Goal: Transaction & Acquisition: Obtain resource

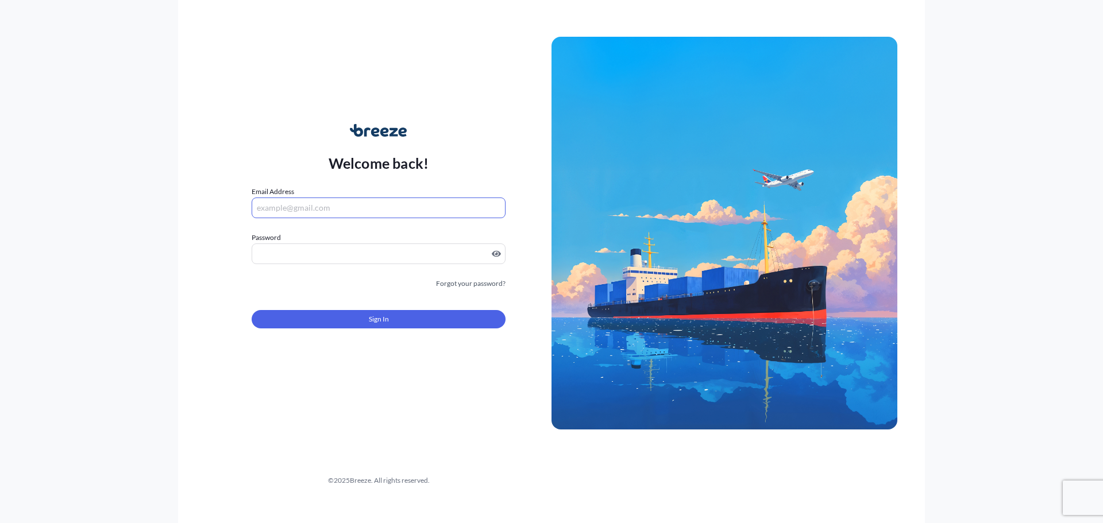
click at [336, 210] on input "Email Address" at bounding box center [379, 208] width 254 height 21
type input "[PERSON_NAME][EMAIL_ADDRESS][PERSON_NAME][DOMAIN_NAME]"
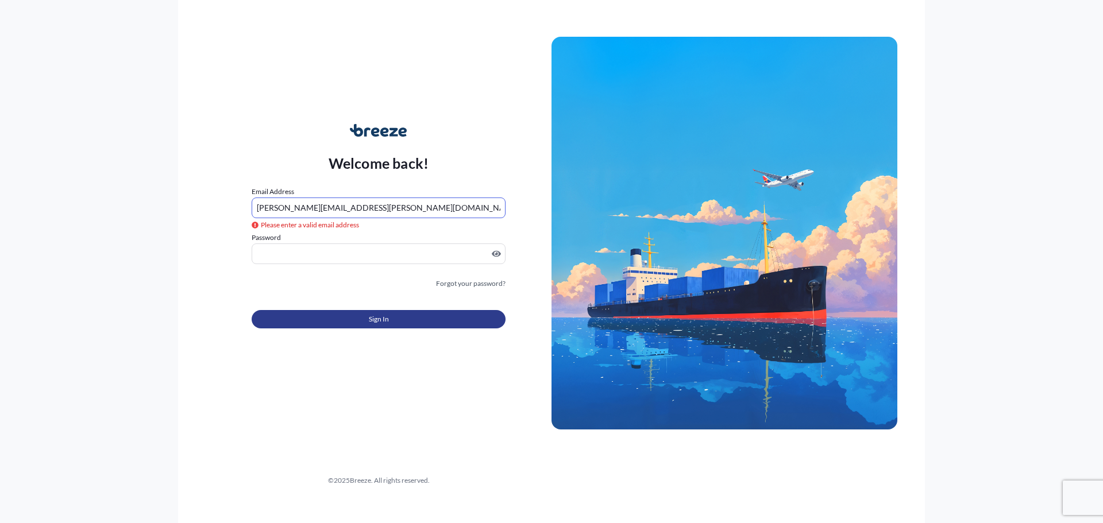
click at [411, 321] on button "Sign In" at bounding box center [379, 319] width 254 height 18
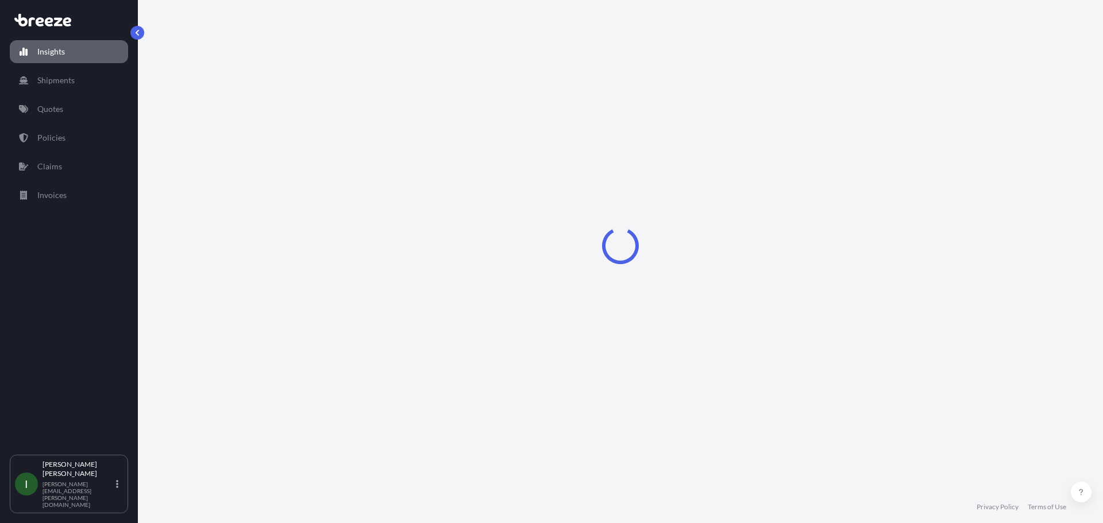
select select "2025"
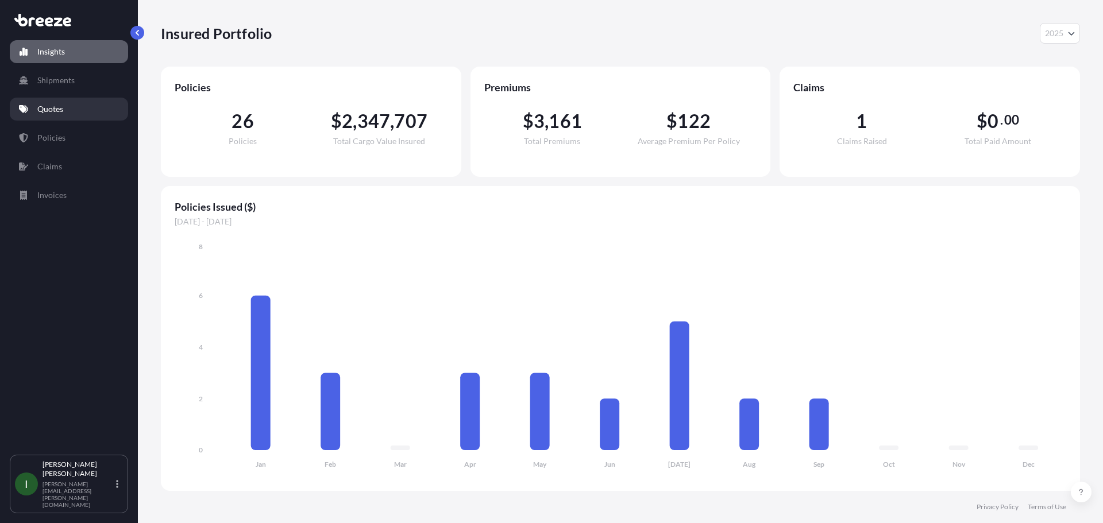
click at [70, 111] on link "Quotes" at bounding box center [69, 109] width 118 height 23
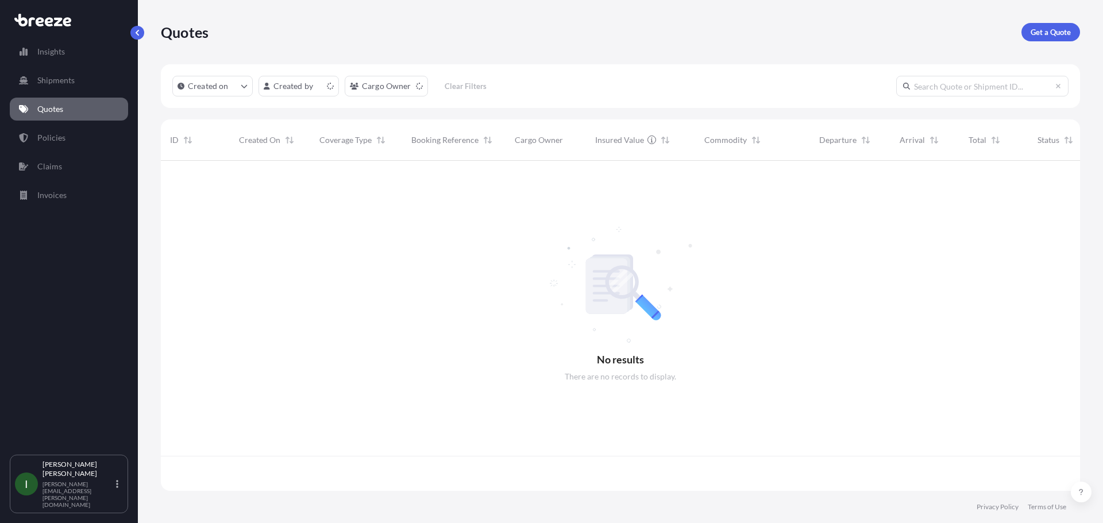
scroll to position [328, 911]
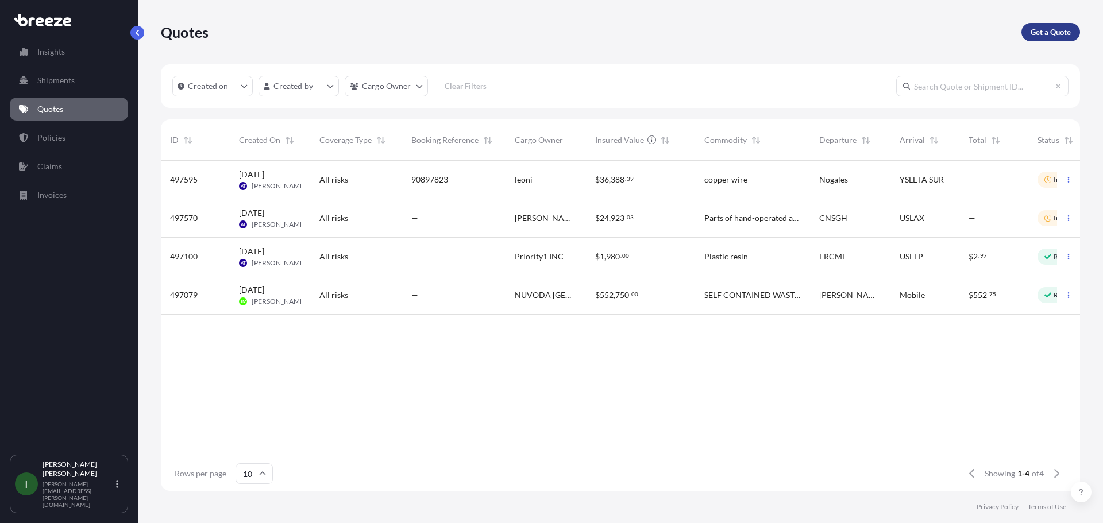
click at [1042, 30] on p "Get a Quote" at bounding box center [1051, 31] width 40 height 11
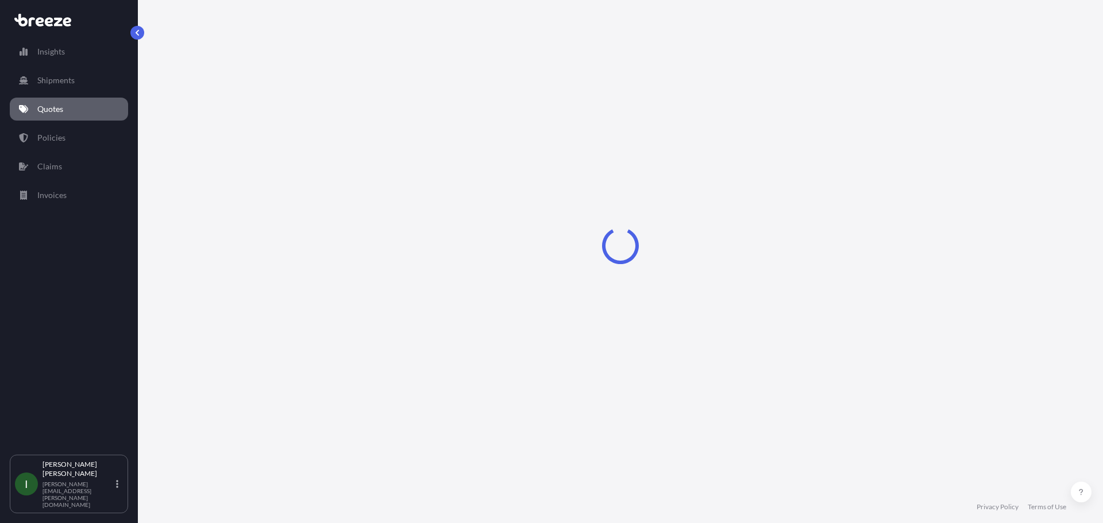
select select "Sea"
select select "1"
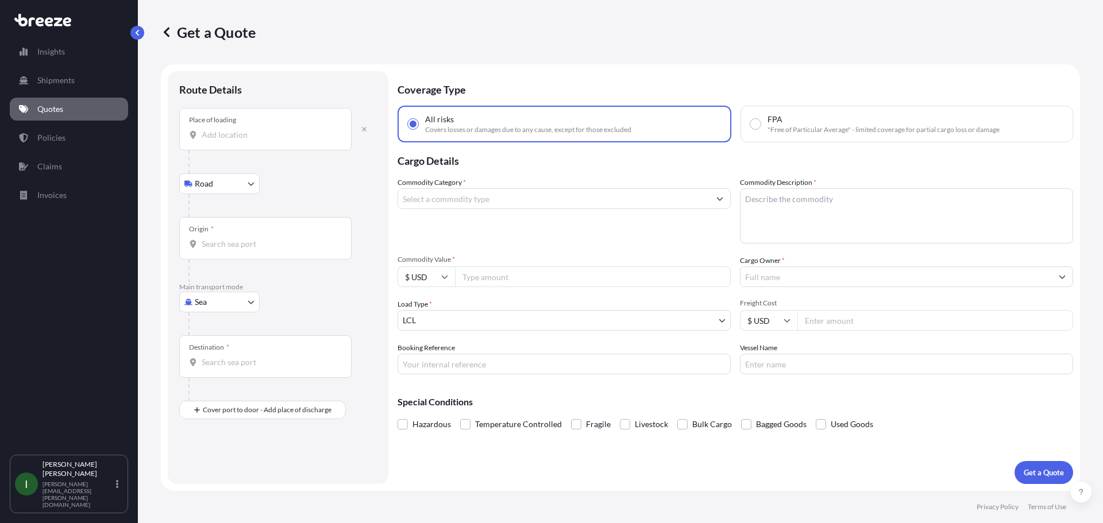
click at [254, 121] on div "Place of loading" at bounding box center [265, 129] width 172 height 43
click at [254, 129] on input "Place of loading" at bounding box center [270, 134] width 136 height 11
click at [366, 125] on button "button" at bounding box center [364, 129] width 25 height 18
click at [232, 142] on div "Place of loading" at bounding box center [265, 129] width 172 height 43
click at [232, 141] on input "Place of loading" at bounding box center [270, 134] width 136 height 11
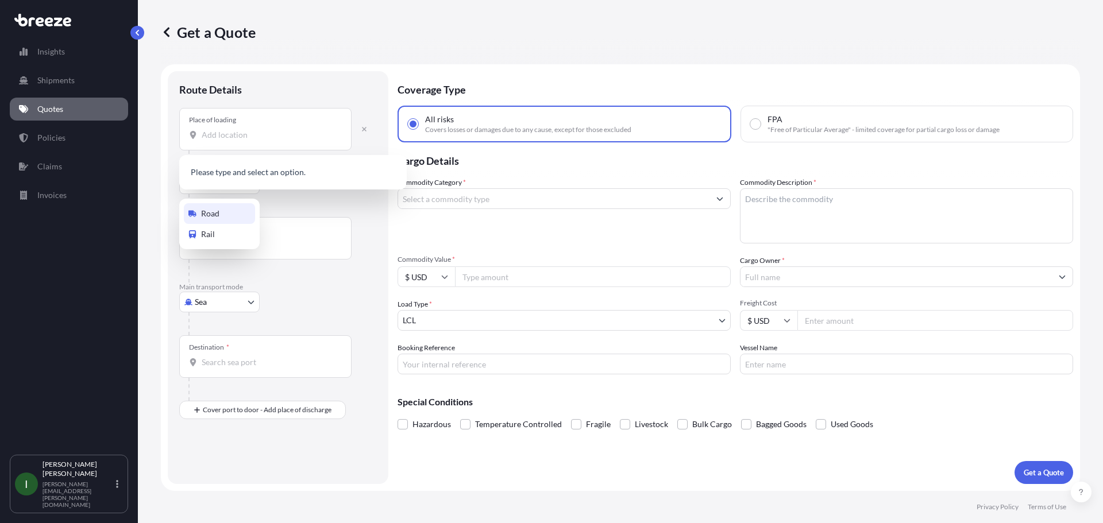
click at [244, 194] on body "0 options available. Insights Shipments Quotes Policies Claims Invoices I [PERS…" at bounding box center [551, 261] width 1103 height 523
click at [229, 213] on div "Road" at bounding box center [219, 213] width 71 height 21
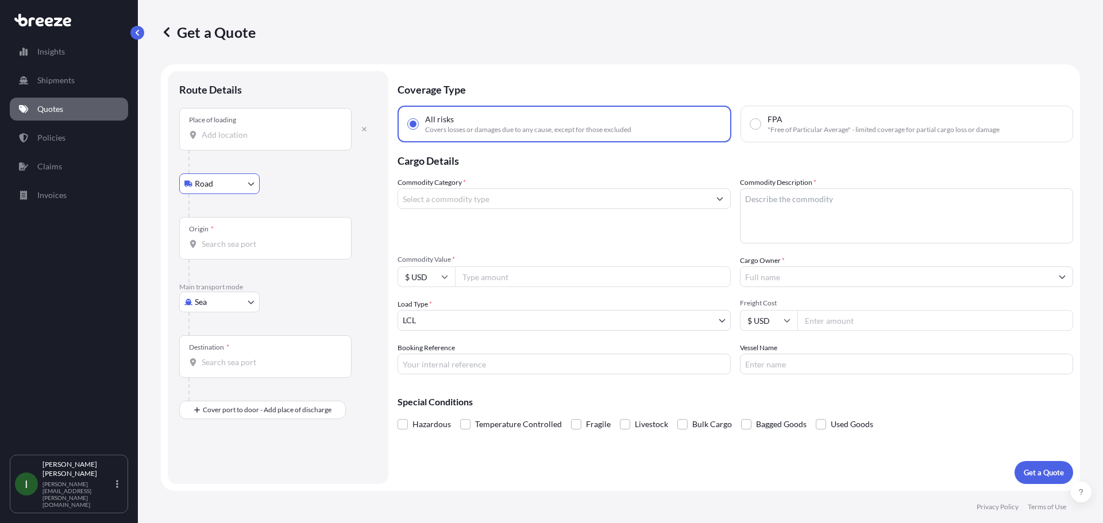
click at [287, 130] on input "Place of loading" at bounding box center [270, 134] width 136 height 11
click at [242, 305] on body "0 options available. 0 options available. Insights Shipments Quotes Policies Cl…" at bounding box center [551, 261] width 1103 height 523
click at [224, 352] on div "Air" at bounding box center [219, 352] width 71 height 21
select select "Air"
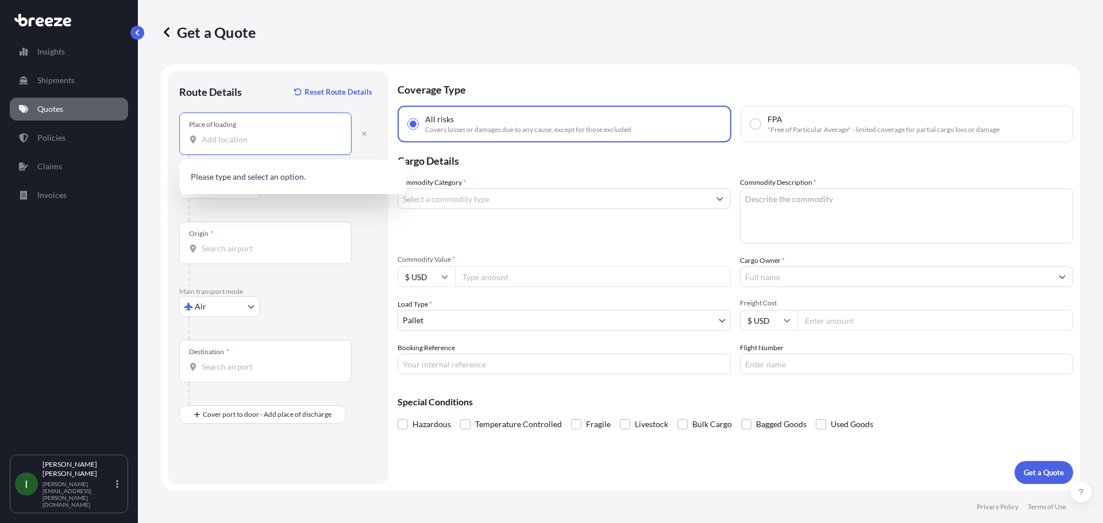
click at [262, 137] on input "Place of loading" at bounding box center [270, 139] width 136 height 11
click at [259, 138] on input "Place of loading" at bounding box center [270, 139] width 136 height 11
paste input "[GEOGRAPHIC_DATA]"
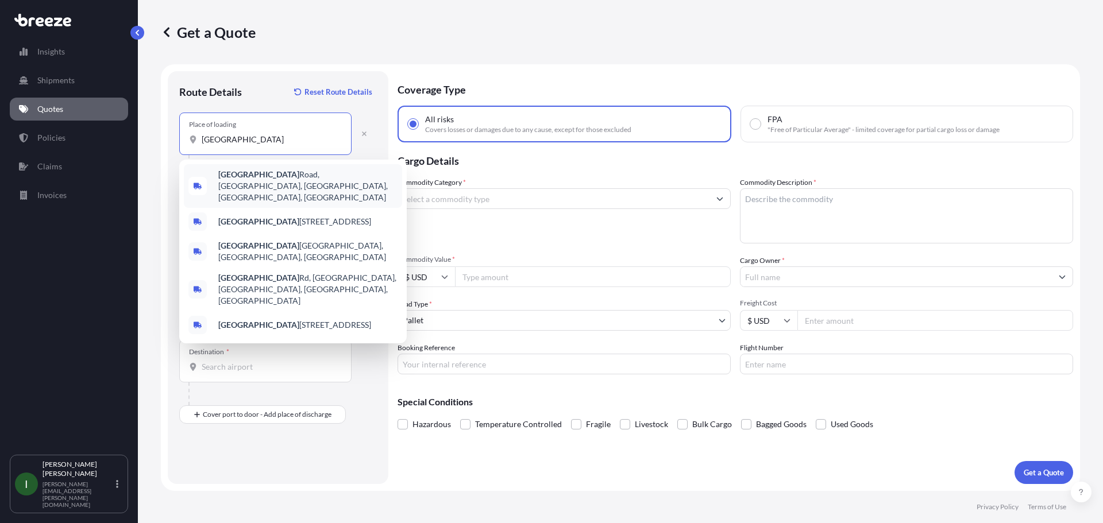
click at [262, 177] on span "[GEOGRAPHIC_DATA], [GEOGRAPHIC_DATA], [GEOGRAPHIC_DATA], [GEOGRAPHIC_DATA]" at bounding box center [307, 186] width 179 height 34
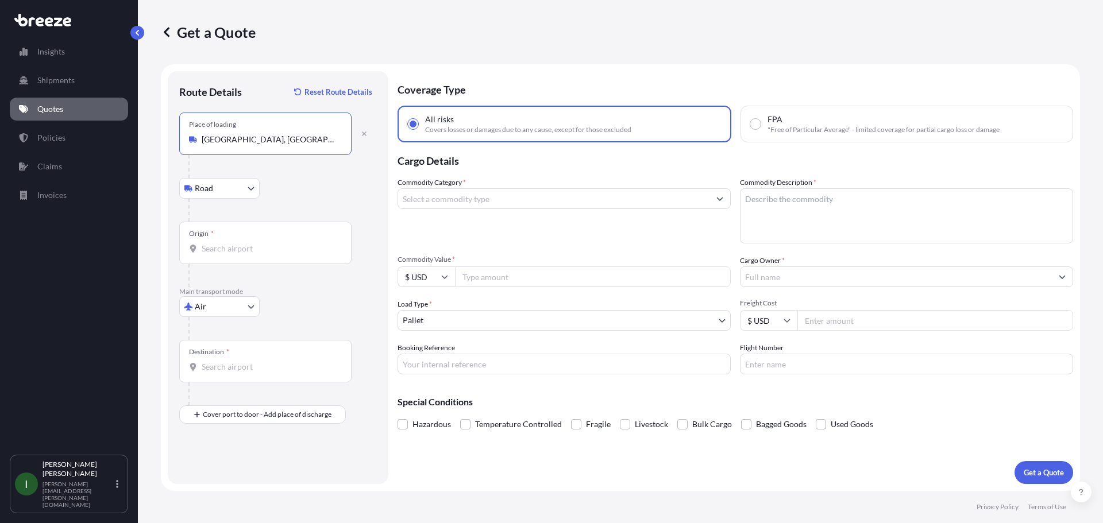
type input "[GEOGRAPHIC_DATA], [GEOGRAPHIC_DATA], [GEOGRAPHIC_DATA], [GEOGRAPHIC_DATA]"
click at [333, 135] on input "[GEOGRAPHIC_DATA], [GEOGRAPHIC_DATA], [GEOGRAPHIC_DATA], [GEOGRAPHIC_DATA]" at bounding box center [270, 139] width 136 height 11
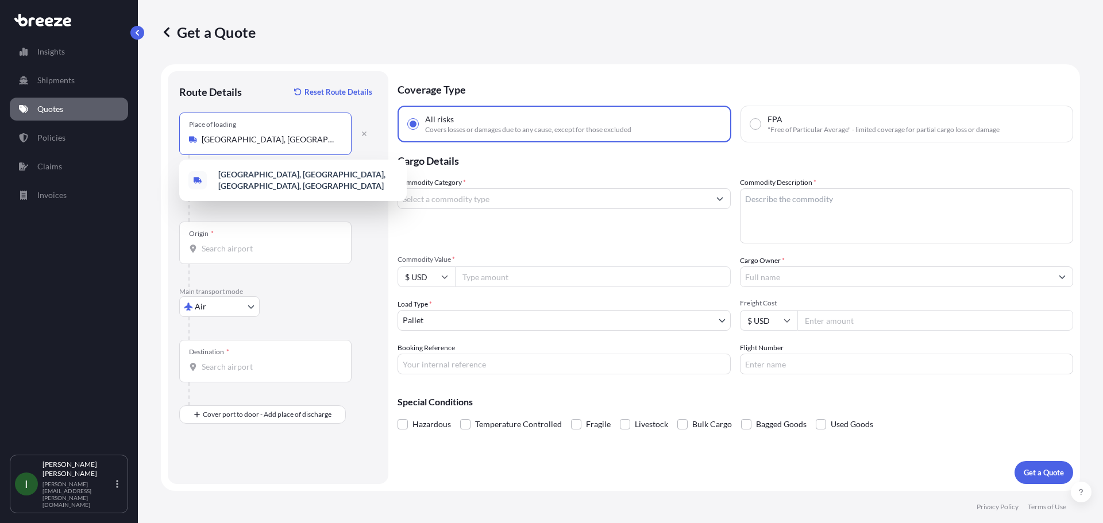
scroll to position [0, 48]
drag, startPoint x: 203, startPoint y: 140, endPoint x: 384, endPoint y: 129, distance: 180.8
click at [384, 129] on div "Route Details Reset Route Details Place of loading [GEOGRAPHIC_DATA] Rail Origi…" at bounding box center [278, 277] width 221 height 413
click at [361, 225] on div "Origin *" at bounding box center [278, 255] width 198 height 66
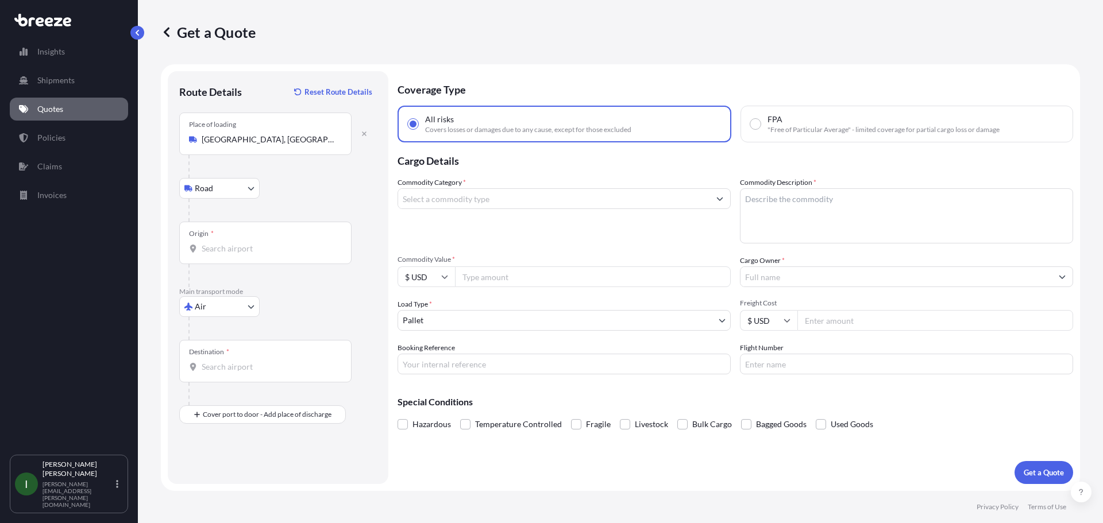
click at [288, 238] on div "Origin *" at bounding box center [265, 243] width 172 height 43
click at [288, 243] on input "Origin *" at bounding box center [270, 248] width 136 height 11
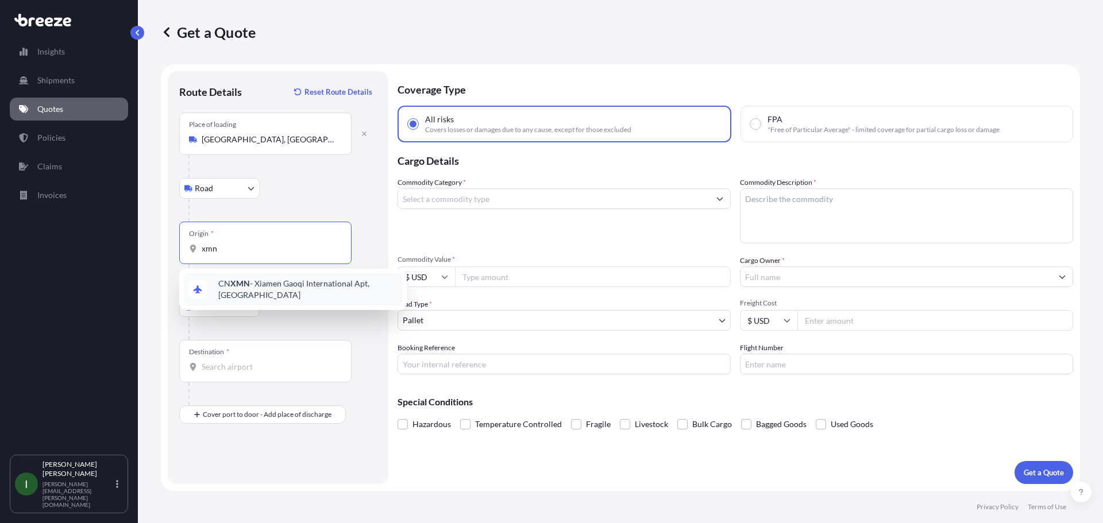
click at [280, 288] on span "CN XMN - Xiamen Gaoqi International Apt, [GEOGRAPHIC_DATA]" at bounding box center [307, 289] width 179 height 23
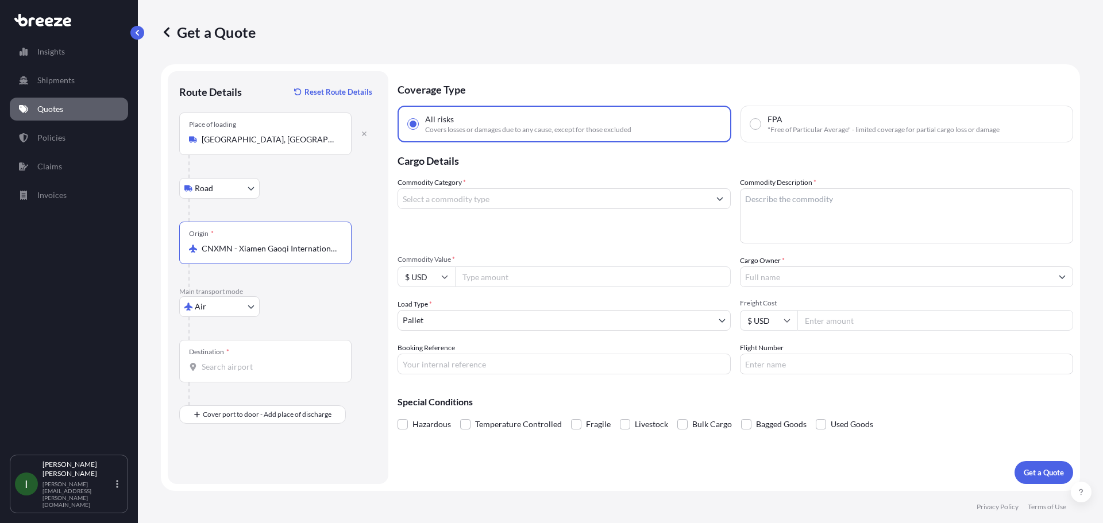
type input "CNXMN - Xiamen Gaoqi International Apt, [GEOGRAPHIC_DATA]"
click at [236, 367] on input "Destination *" at bounding box center [270, 366] width 136 height 11
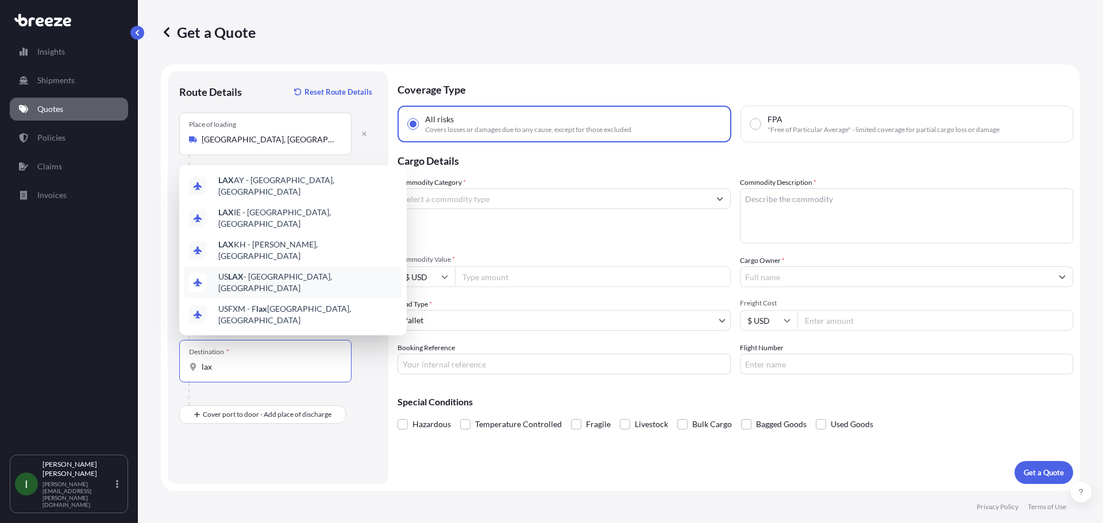
click at [257, 287] on span "US LAX - [GEOGRAPHIC_DATA], [GEOGRAPHIC_DATA]" at bounding box center [307, 282] width 179 height 23
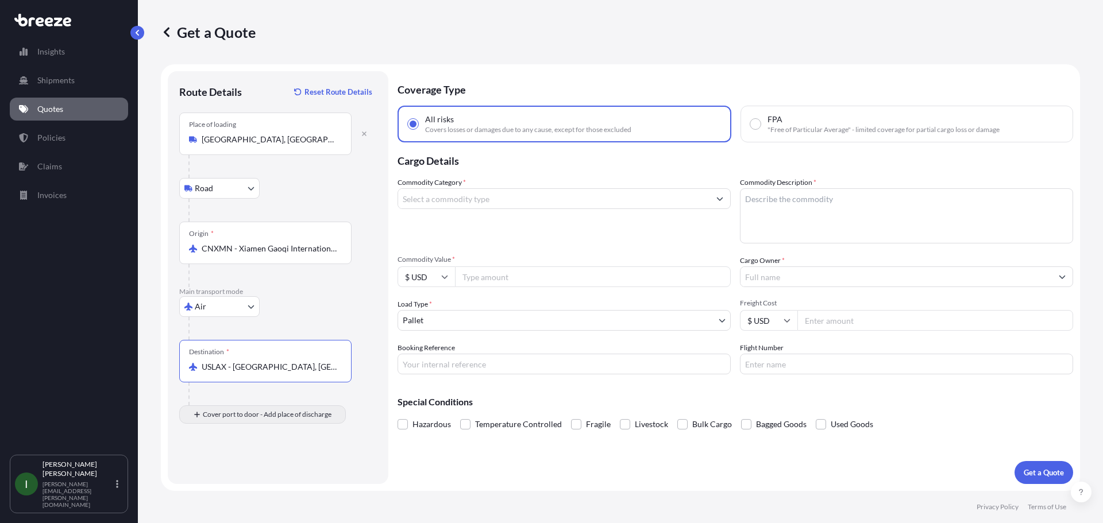
type input "USLAX - [GEOGRAPHIC_DATA], [GEOGRAPHIC_DATA]"
click at [229, 476] on input "Place of Discharge" at bounding box center [270, 476] width 136 height 11
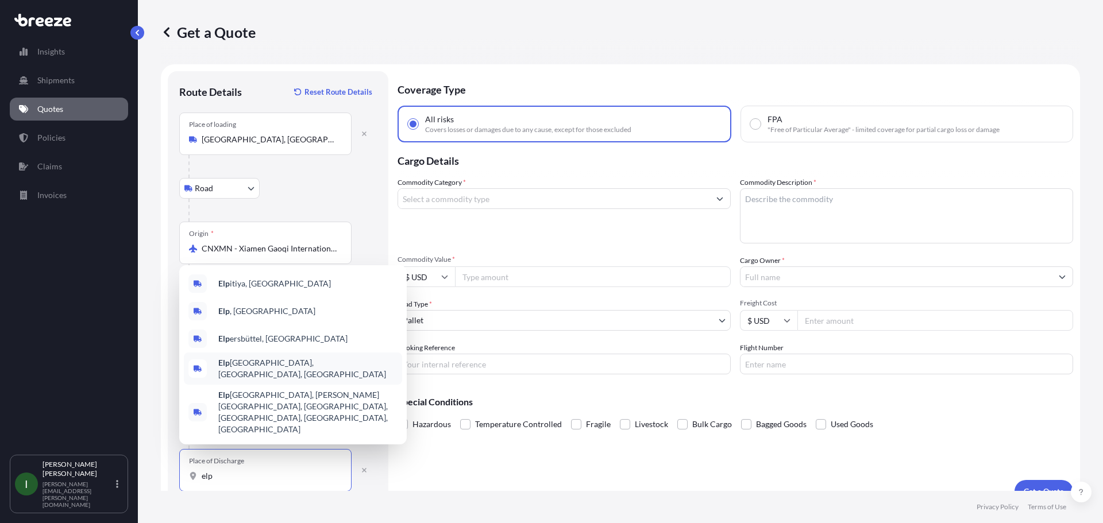
click at [247, 380] on span "Elp aso, [GEOGRAPHIC_DATA], [GEOGRAPHIC_DATA]" at bounding box center [307, 368] width 179 height 23
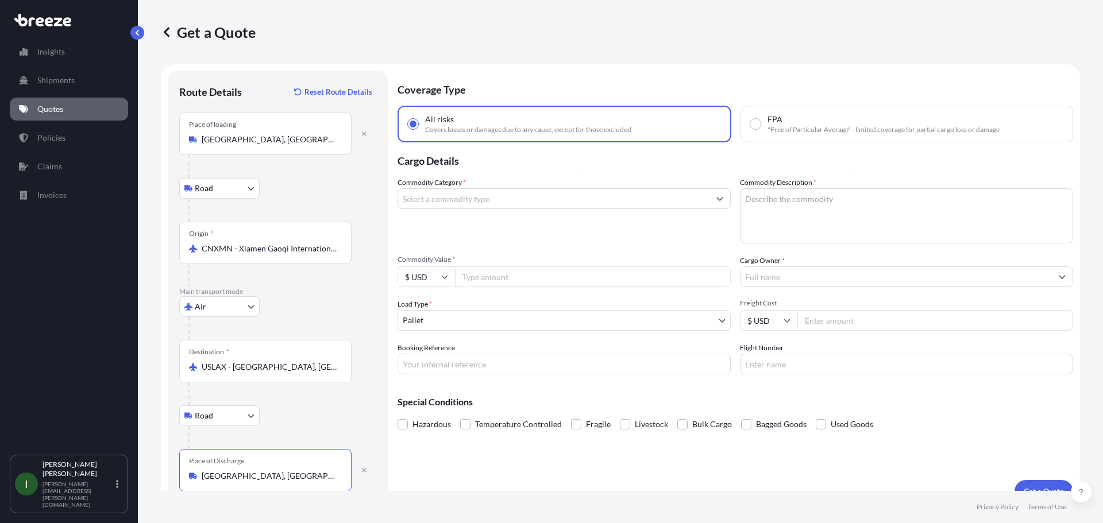
type input "[GEOGRAPHIC_DATA], [GEOGRAPHIC_DATA], [GEOGRAPHIC_DATA]"
click at [429, 207] on input "Commodity Category *" at bounding box center [553, 198] width 311 height 21
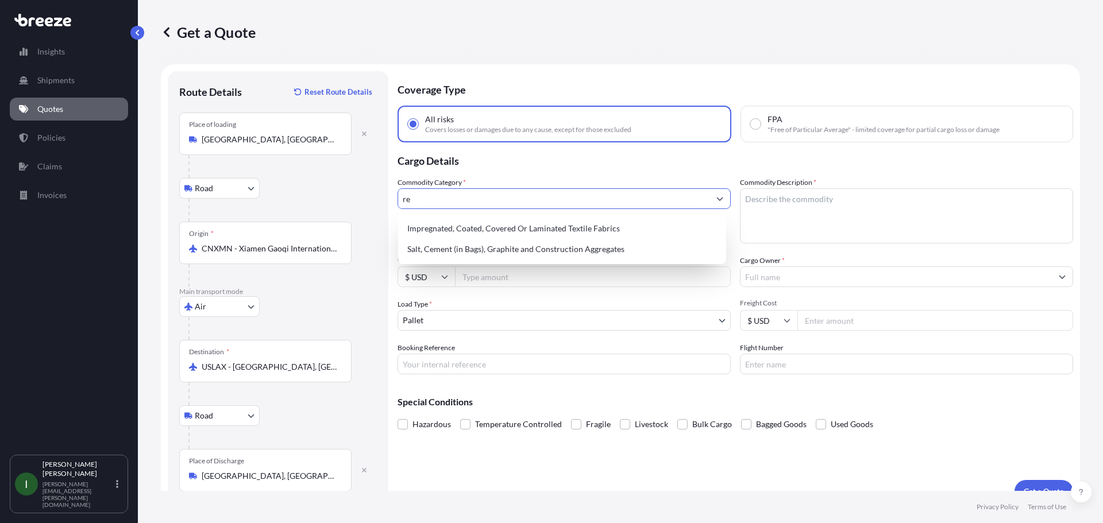
type input "r"
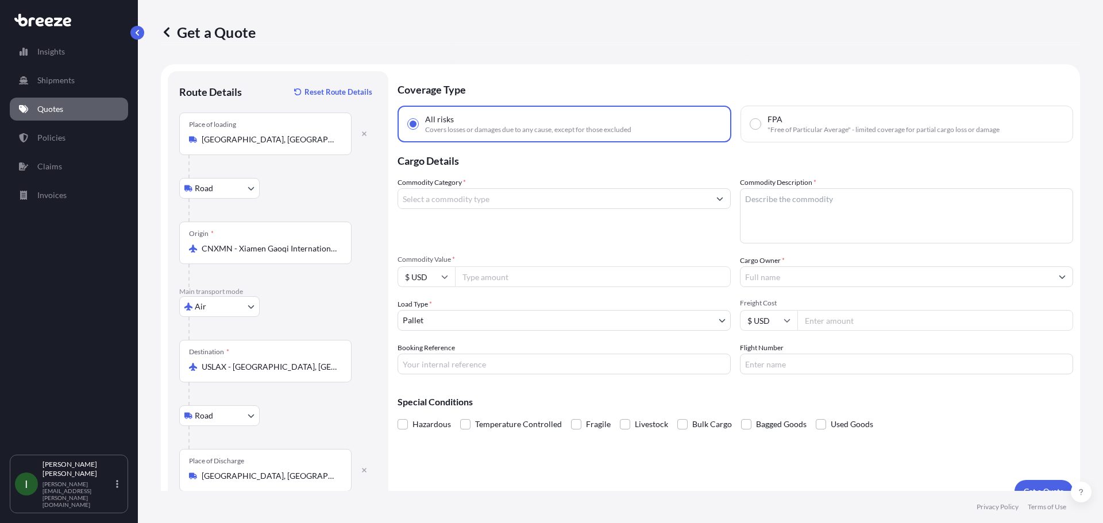
click at [430, 206] on input "Commodity Category *" at bounding box center [553, 198] width 311 height 21
type input "y"
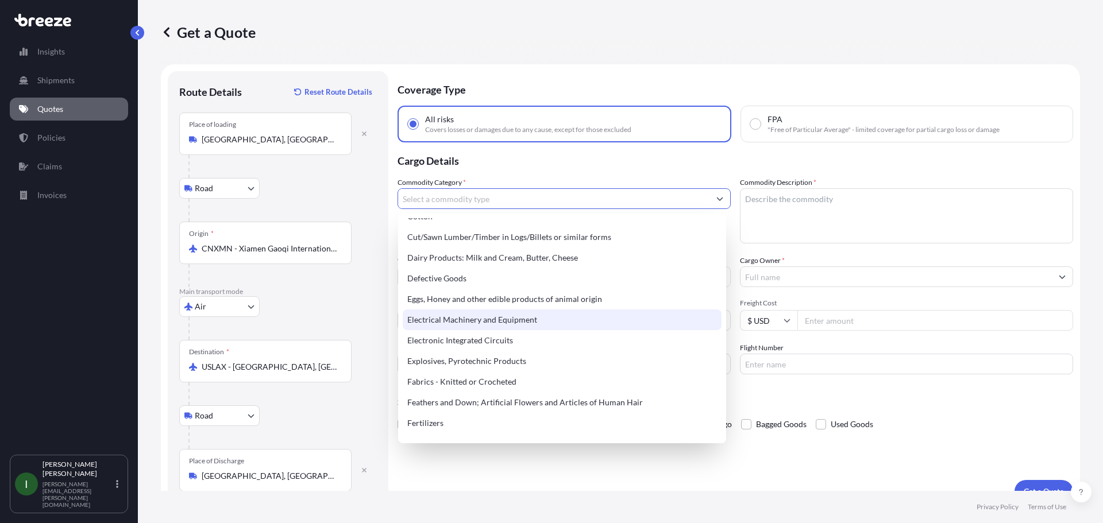
scroll to position [632, 0]
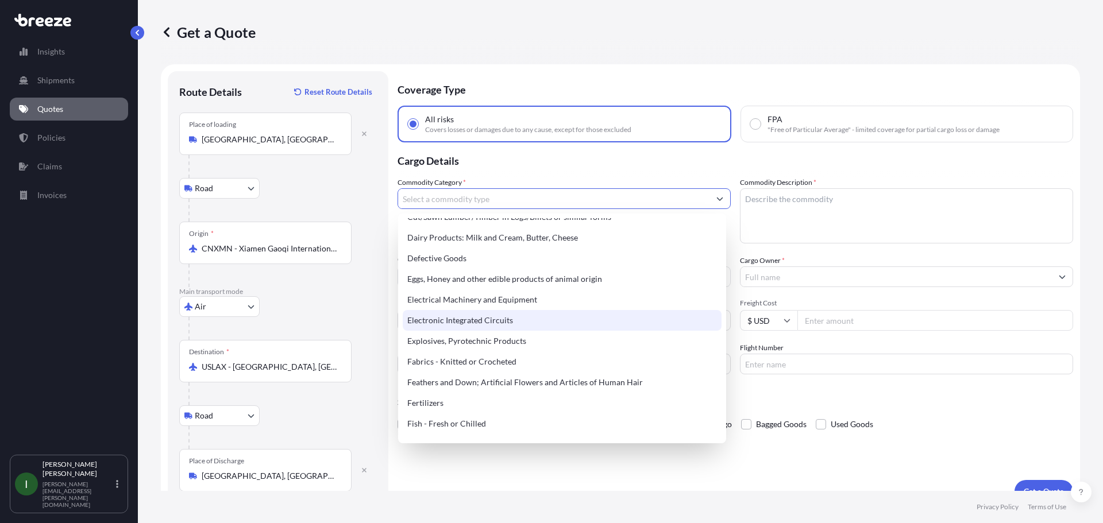
click at [519, 318] on div "Electronic Integrated Circuits" at bounding box center [562, 320] width 319 height 21
type input "Electronic Integrated Circuits"
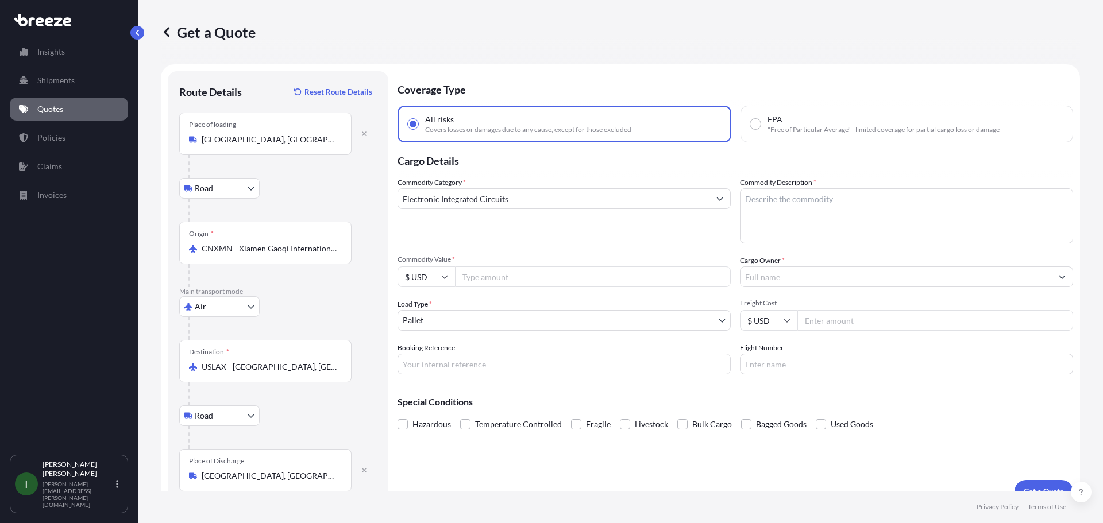
click at [510, 284] on input "Commodity Value *" at bounding box center [593, 277] width 276 height 21
type input "4000"
click at [716, 326] on body "Insights Shipments Quotes Policies Claims Invoices I [PERSON_NAME] [PERSON_NAME…" at bounding box center [551, 261] width 1103 height 523
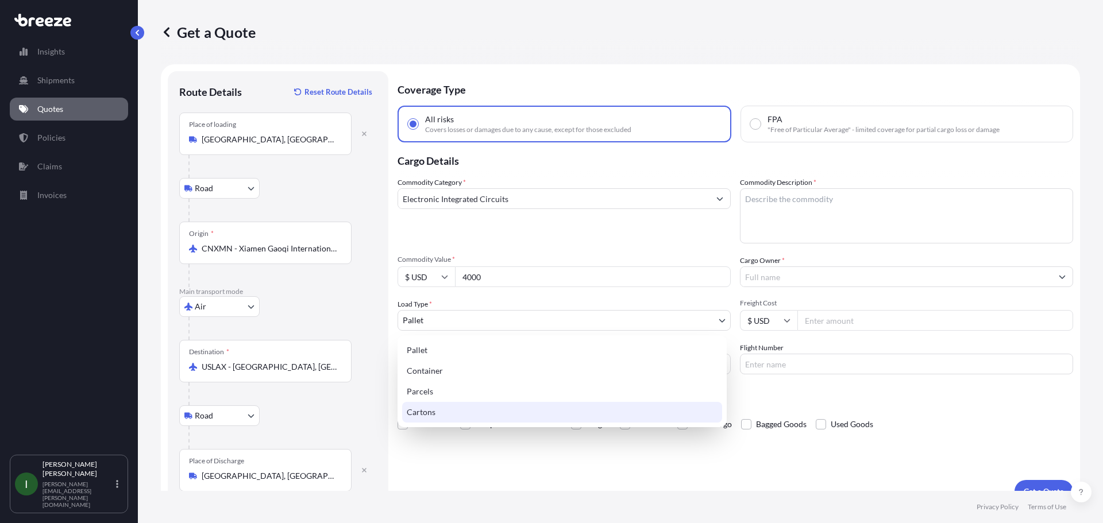
click at [619, 412] on div "Cartons" at bounding box center [562, 412] width 320 height 21
select select "4"
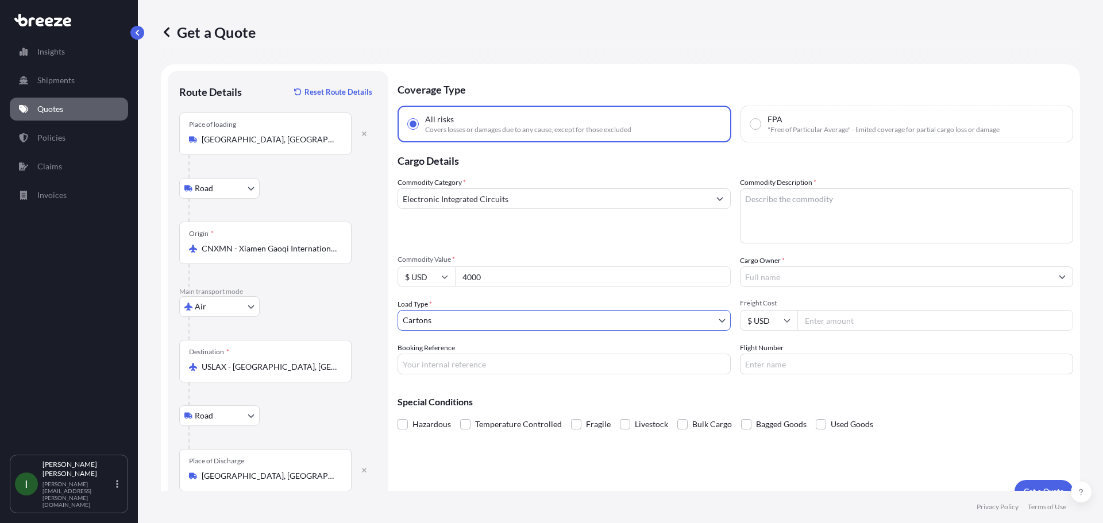
click at [824, 282] on input "Cargo Owner *" at bounding box center [896, 277] width 311 height 21
type input "p"
drag, startPoint x: 772, startPoint y: 282, endPoint x: 698, endPoint y: 288, distance: 73.8
click at [698, 288] on div "Commodity Category * Electronic Integrated Circuits Commodity Description * Com…" at bounding box center [736, 276] width 676 height 198
paste input "TONGXIN"
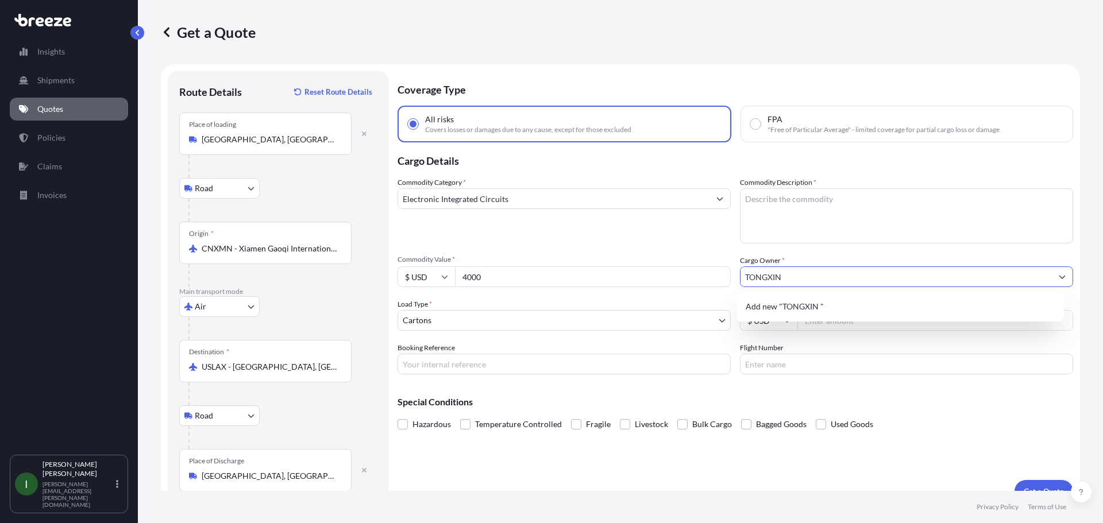
type input "TONGXIN"
click at [865, 254] on div "Commodity Category * Electronic Integrated Circuits Commodity Description * Com…" at bounding box center [736, 276] width 676 height 198
click at [823, 321] on input "Freight Cost" at bounding box center [936, 320] width 276 height 21
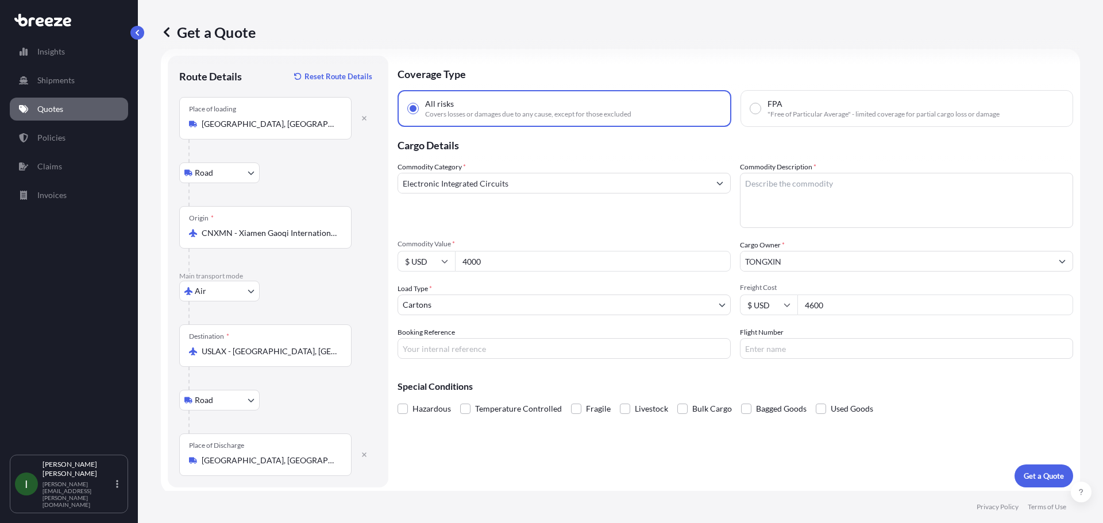
scroll to position [19, 0]
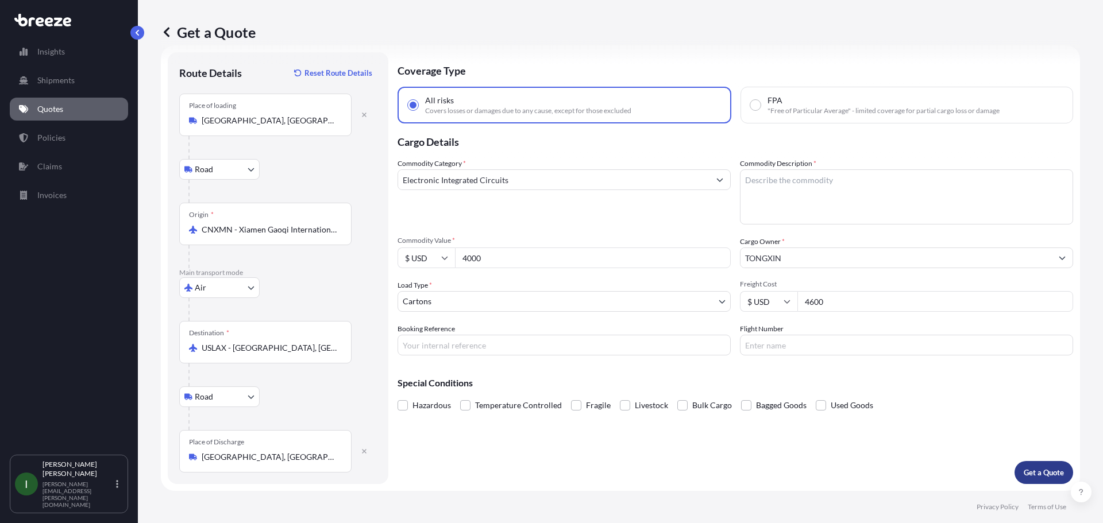
type input "4600"
click at [1024, 473] on p "Get a Quote" at bounding box center [1044, 472] width 40 height 11
click at [810, 194] on textarea "Commodity Description *" at bounding box center [906, 197] width 333 height 55
type textarea "e"
click at [777, 181] on textarea "electric corcuits" at bounding box center [906, 197] width 333 height 55
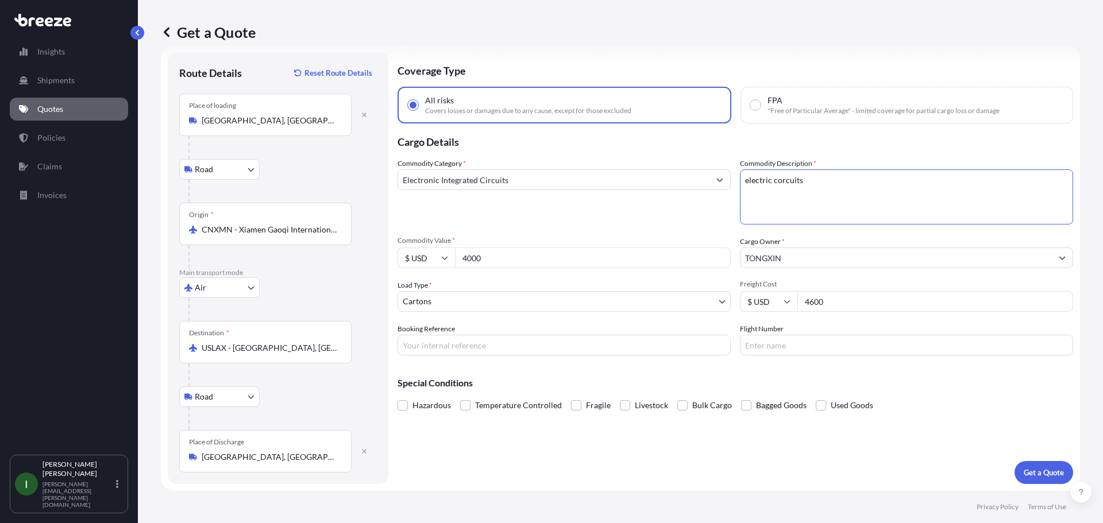
click at [777, 180] on textarea "electric corcuits" at bounding box center [906, 197] width 333 height 55
type textarea "electric circuits"
click at [1024, 472] on p "Get a Quote" at bounding box center [1044, 472] width 40 height 11
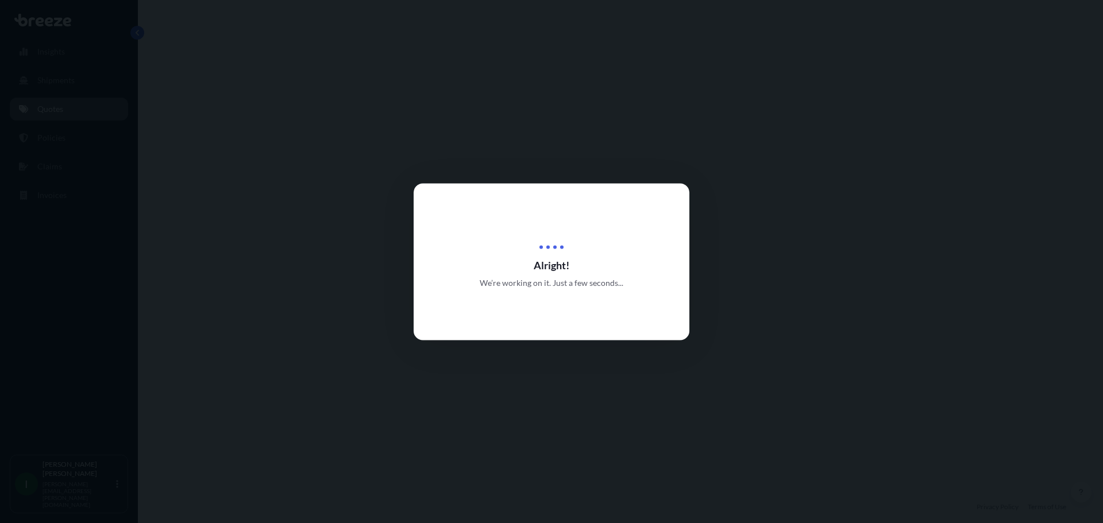
select select "Road"
select select "Air"
select select "Road"
select select "4"
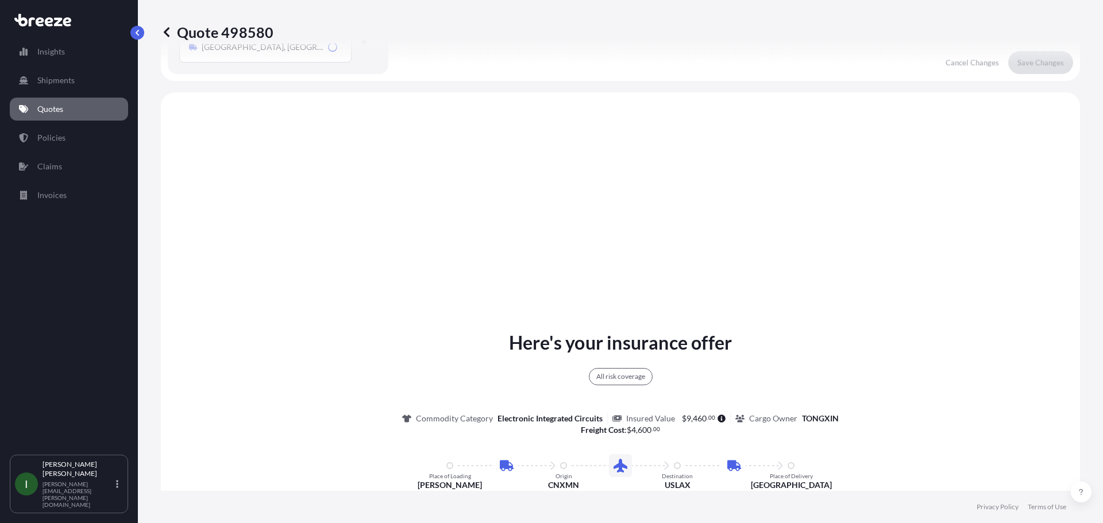
scroll to position [460, 0]
